Goal: Information Seeking & Learning: Learn about a topic

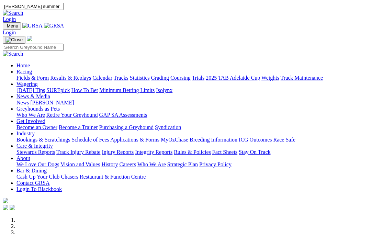
type input "[PERSON_NAME] summer"
click at [23, 10] on img at bounding box center [13, 13] width 21 height 6
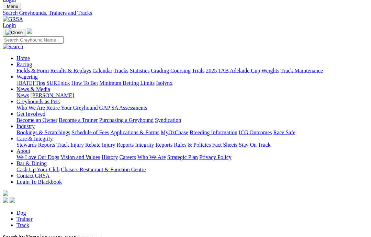
scroll to position [21, 0]
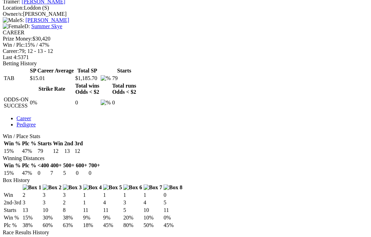
scroll to position [267, 0]
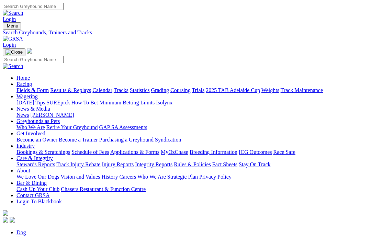
scroll to position [49, 0]
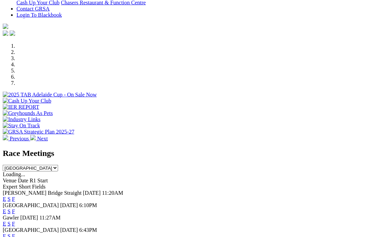
scroll to position [174, 0]
click at [15, 209] on link "F" at bounding box center [13, 212] width 3 height 6
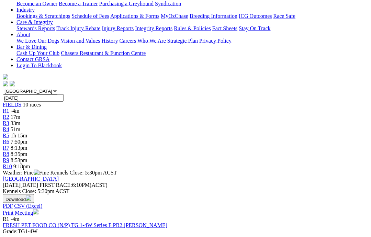
scroll to position [164, 0]
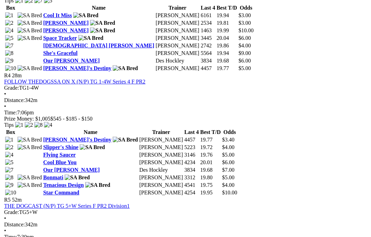
scroll to position [655, 0]
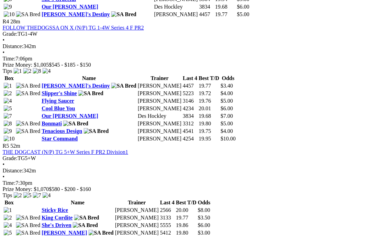
scroll to position [707, 0]
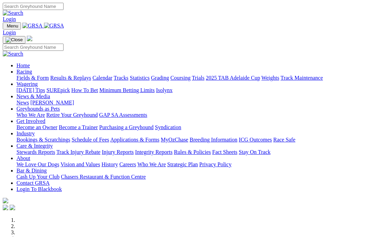
click at [53, 143] on link "Care & Integrity" at bounding box center [34, 146] width 36 height 6
click at [172, 149] on link "Integrity Reports" at bounding box center [153, 152] width 37 height 6
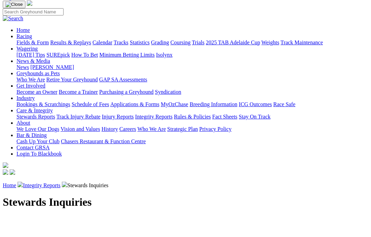
click at [175, 236] on link "GRSA Integrity Hearings" at bounding box center [189, 239] width 60 height 6
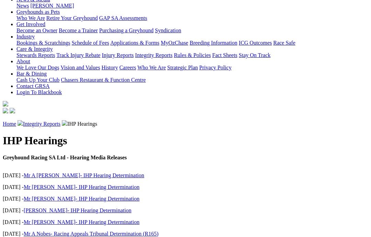
scroll to position [109, 0]
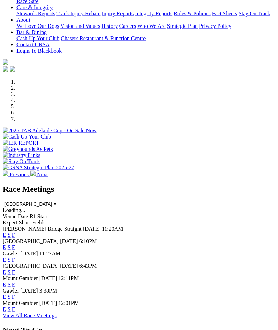
scroll to position [151, 0]
click at [15, 244] on link "F" at bounding box center [13, 247] width 3 height 6
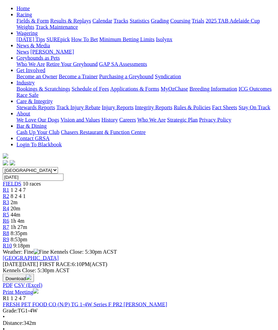
scroll to position [70, 0]
click at [64, 301] on link "FRESH PET FOOD CO (N/P) TG 1-4W Series F PR2 [PERSON_NAME]" at bounding box center [85, 304] width 165 height 6
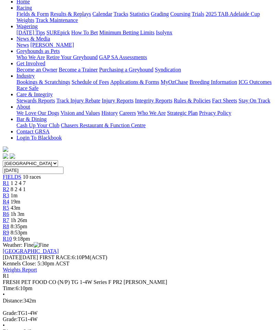
scroll to position [88, 0]
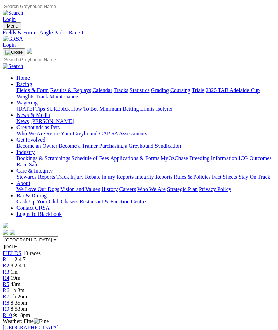
scroll to position [116, 0]
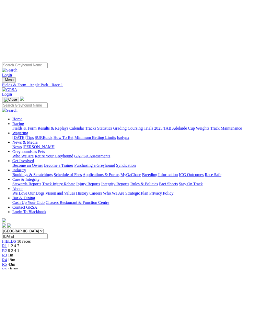
scroll to position [23, 0]
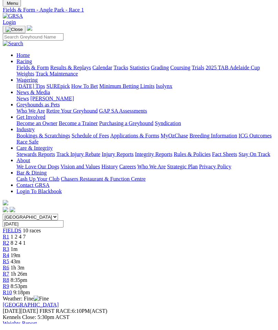
scroll to position [0, 0]
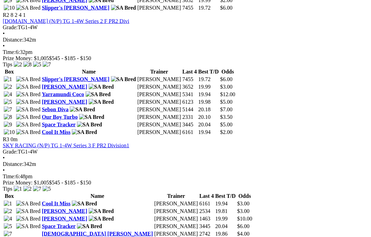
scroll to position [464, 0]
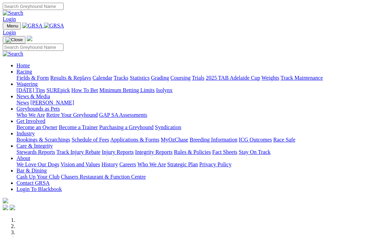
click at [53, 143] on link "Care & Integrity" at bounding box center [34, 146] width 36 height 6
click at [93, 149] on link "Track Injury Rebate" at bounding box center [78, 152] width 44 height 6
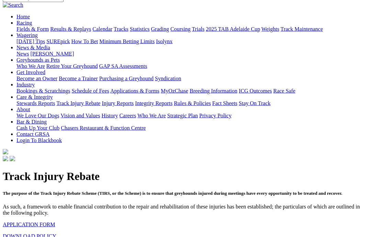
click at [32, 233] on link "DOWNLOAD POLICY" at bounding box center [30, 236] width 54 height 6
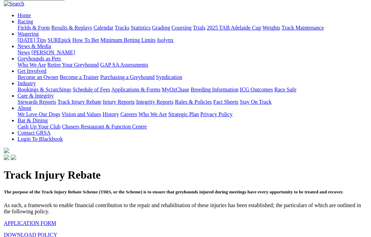
scroll to position [60, 0]
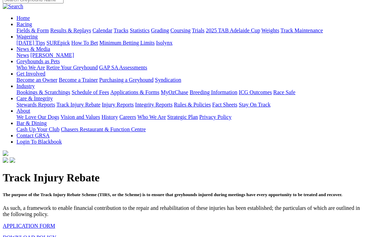
click at [25, 223] on link "APPLICATION FORM" at bounding box center [29, 226] width 52 height 6
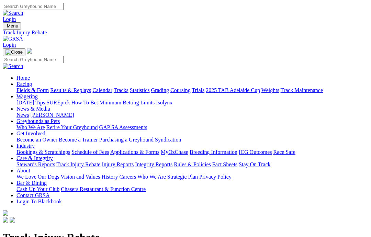
scroll to position [60, 0]
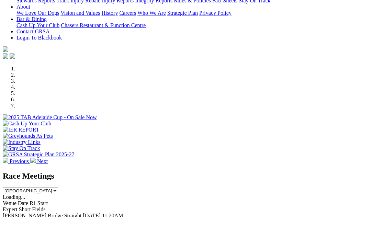
scroll to position [132, 0]
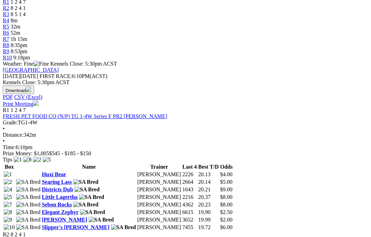
scroll to position [241, 0]
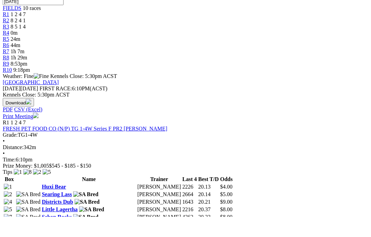
scroll to position [216, 0]
